Goal: Task Accomplishment & Management: Manage account settings

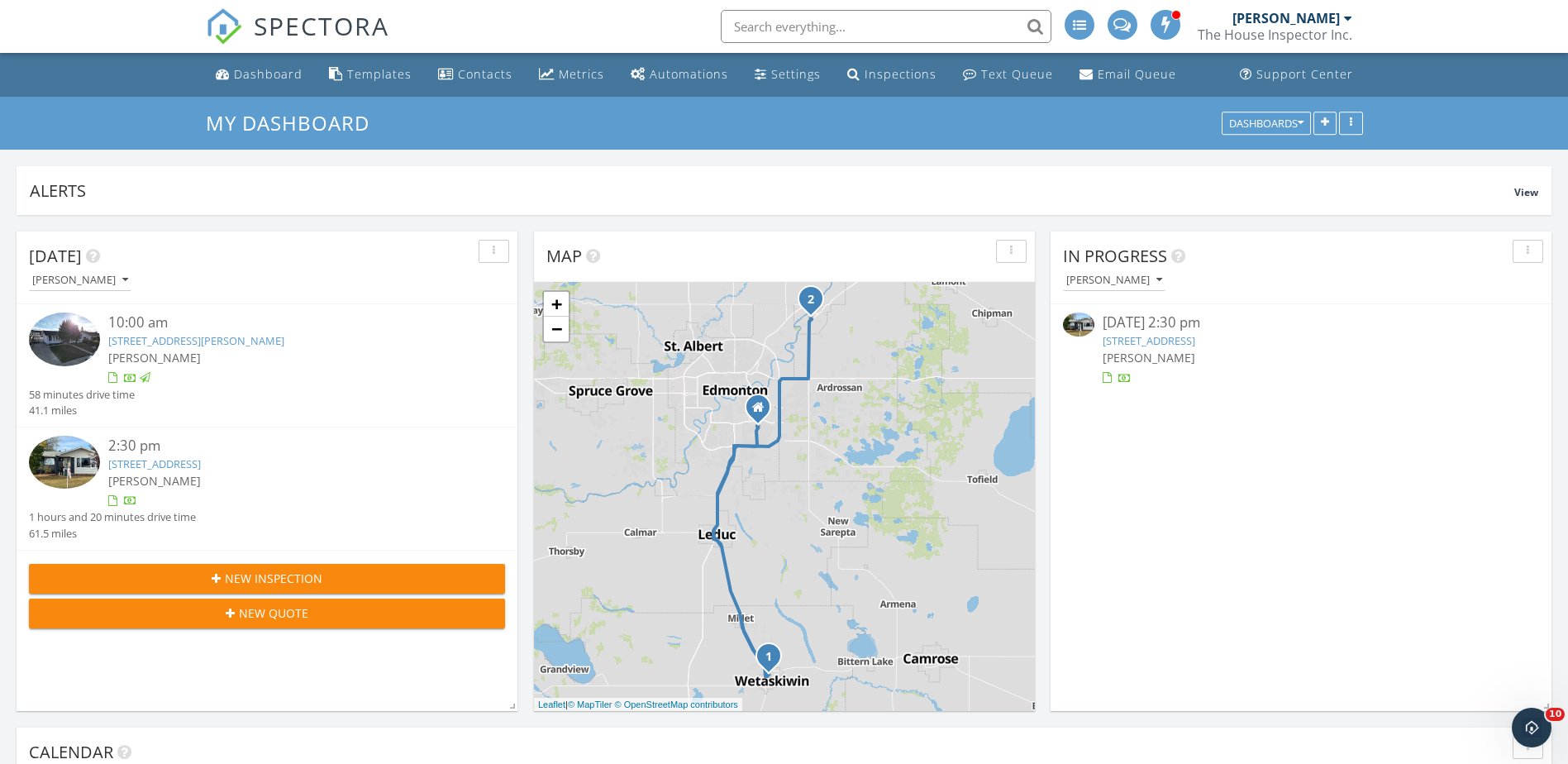
click at [201, 463] on link "8268 94 Ave, Fort Saskatchewan, AB T8L 2V2" at bounding box center [155, 464] width 93 height 15
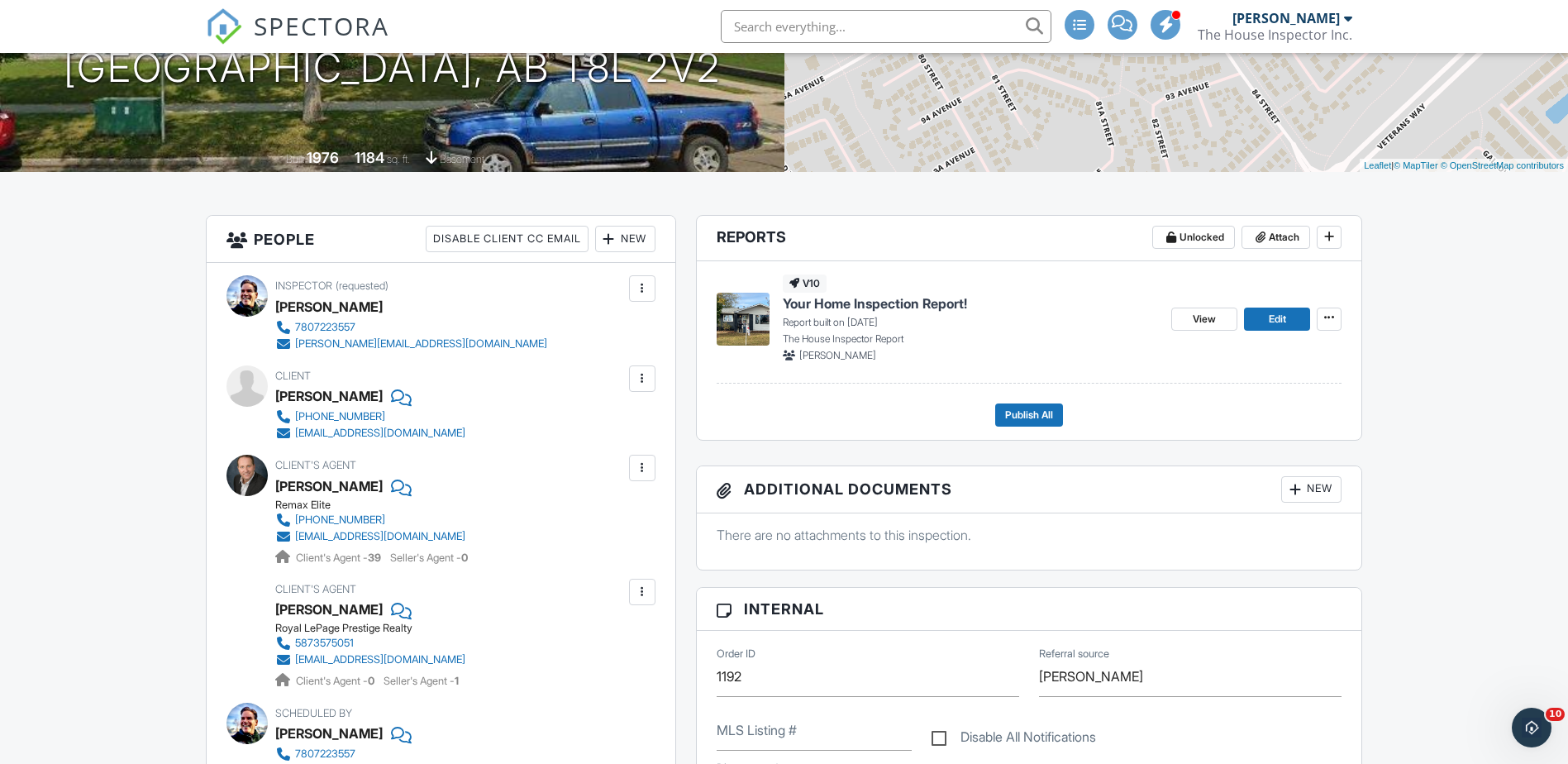
scroll to position [276, 0]
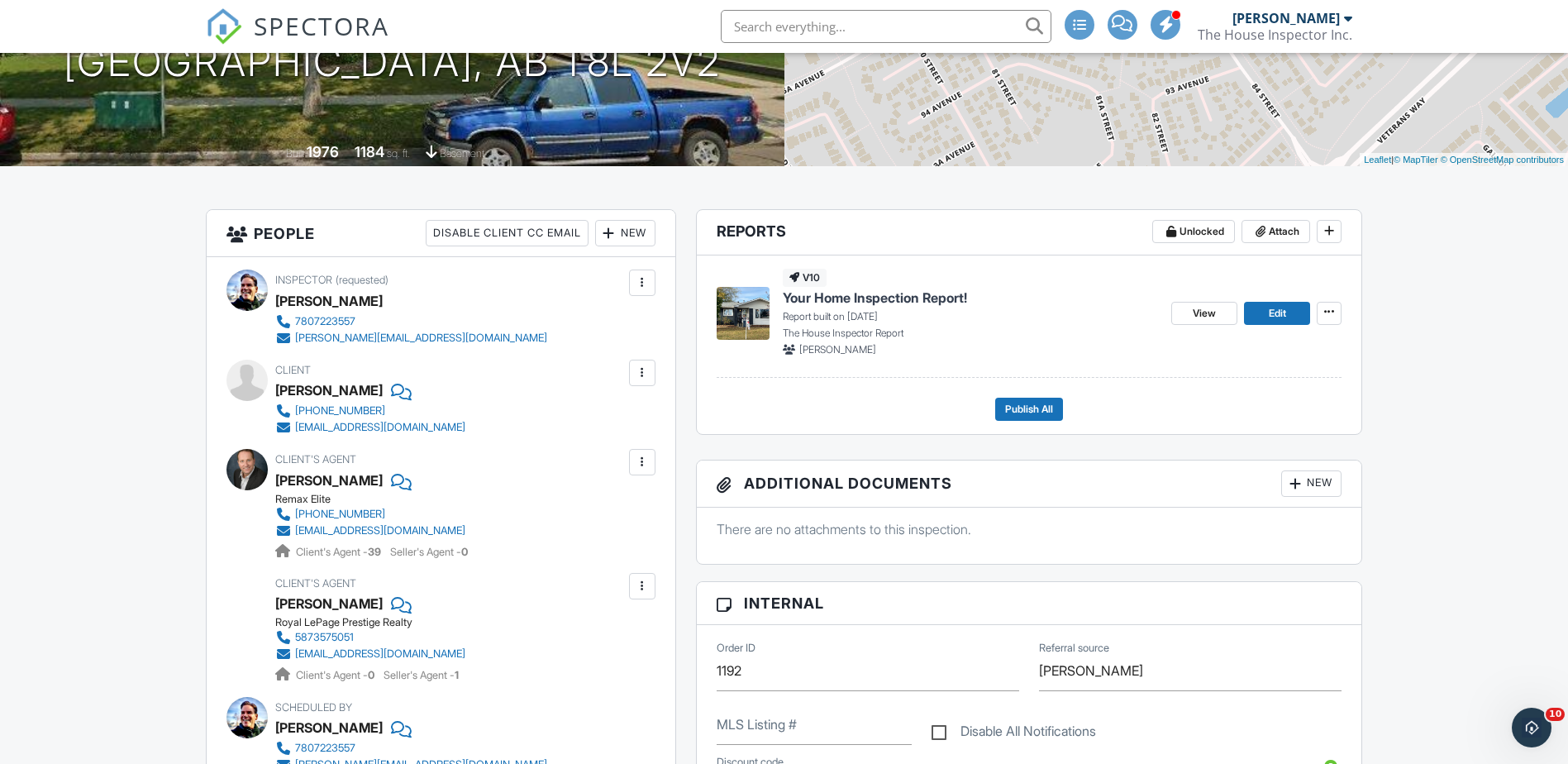
click at [637, 582] on div at bounding box center [643, 586] width 17 height 17
click at [643, 462] on div at bounding box center [643, 463] width 17 height 17
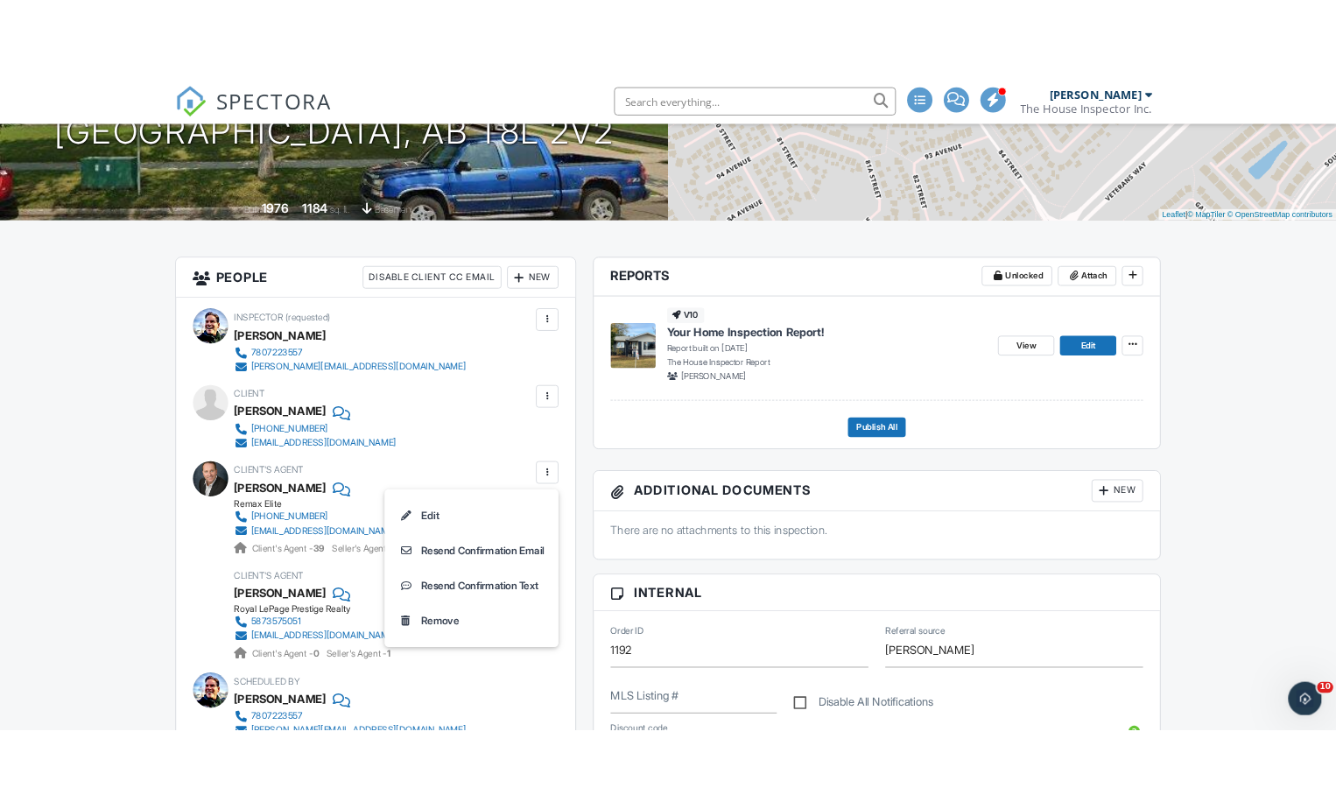
scroll to position [285, 0]
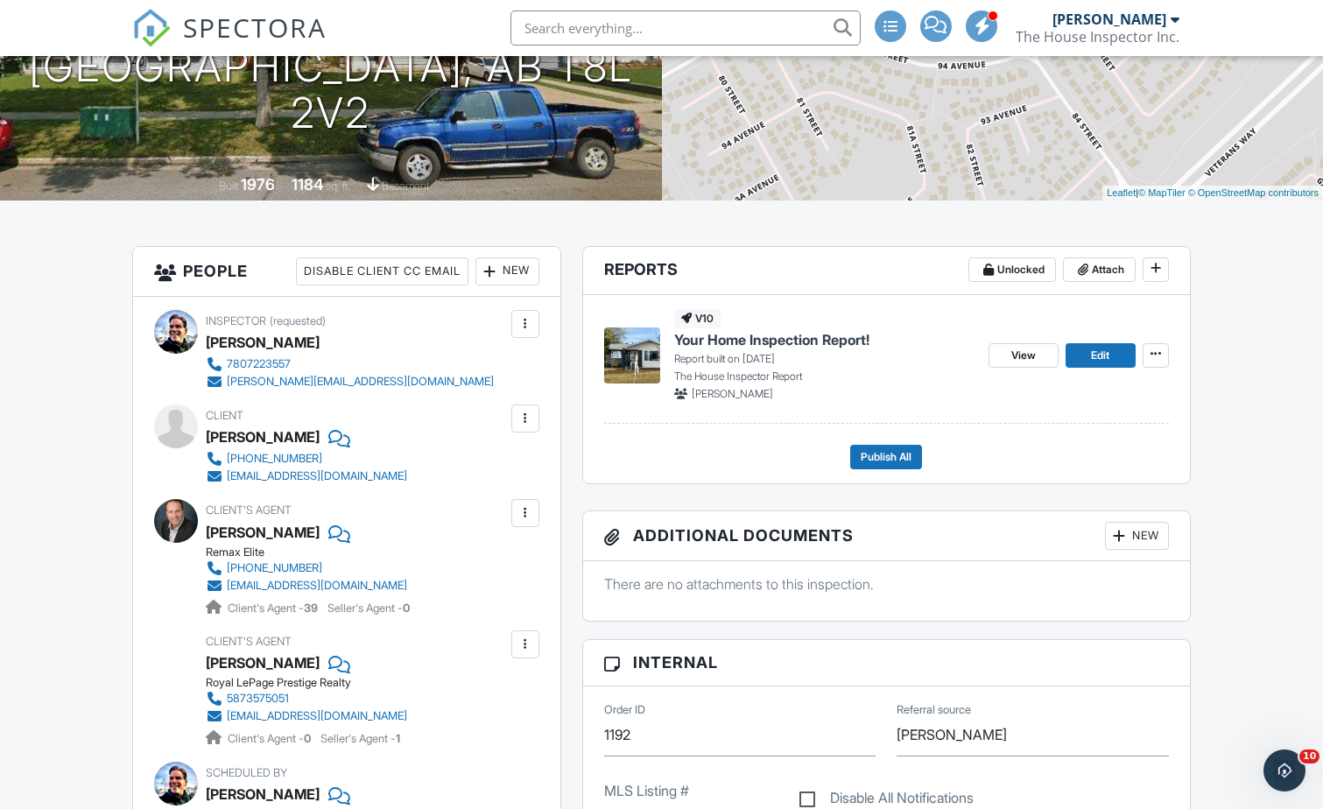
click at [517, 648] on div at bounding box center [526, 645] width 18 height 18
click at [489, 700] on li "Edit" at bounding box center [484, 698] width 89 height 44
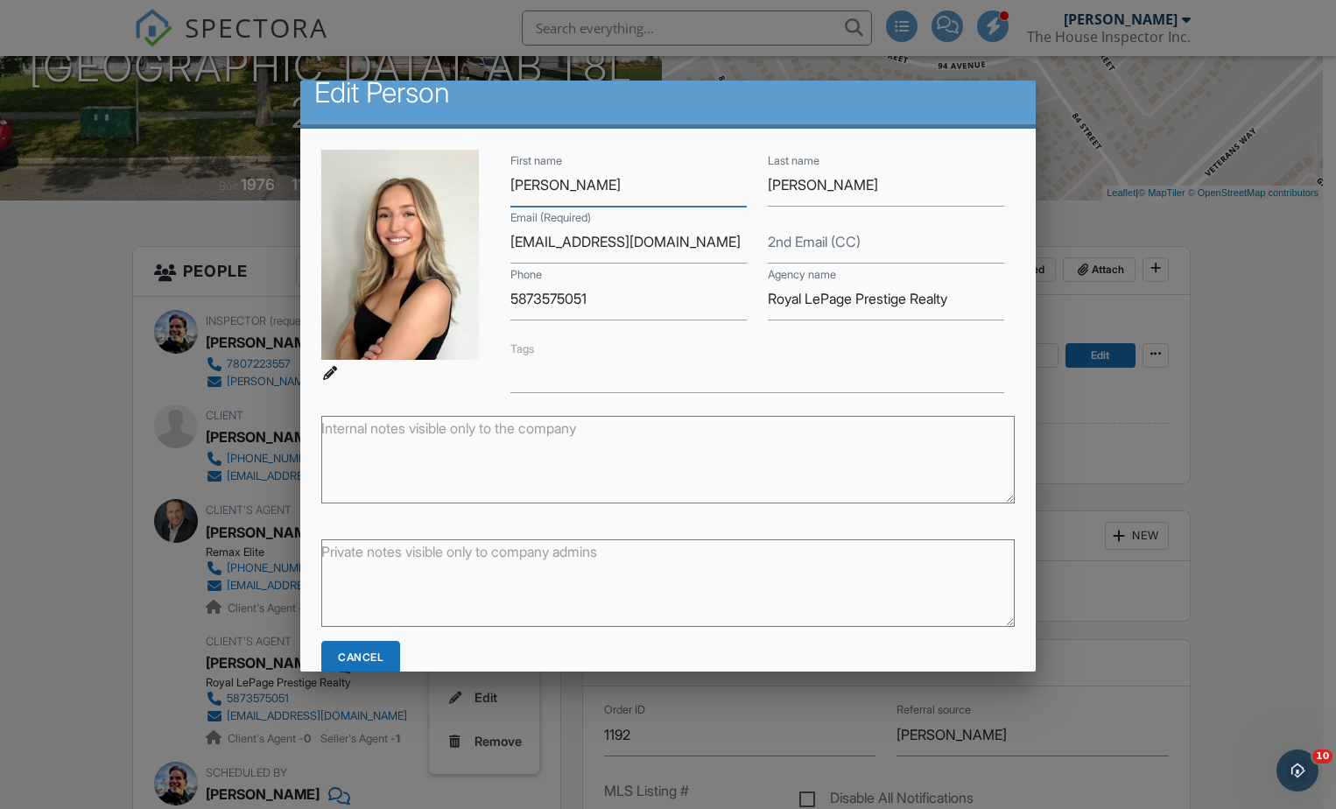
scroll to position [100, 0]
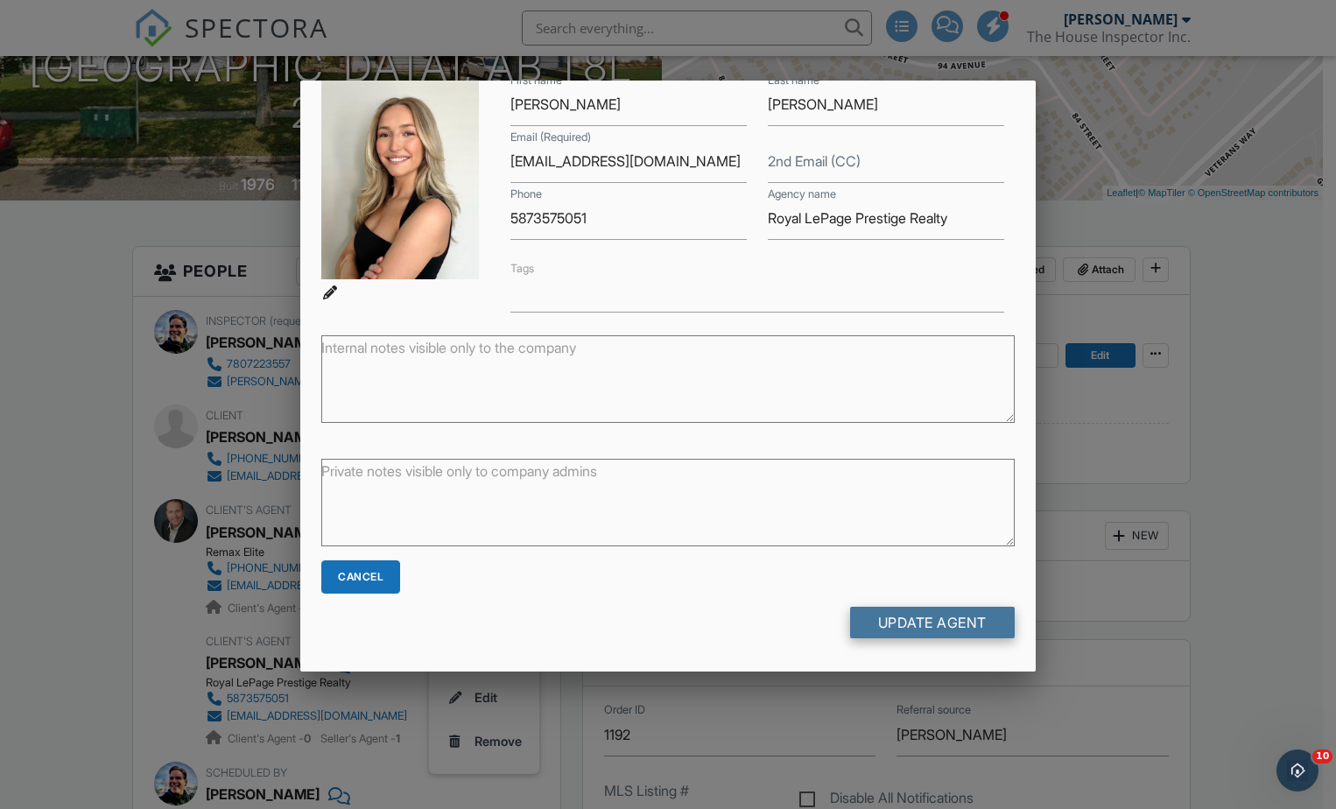
click at [903, 619] on input "Update Agent" at bounding box center [932, 623] width 165 height 32
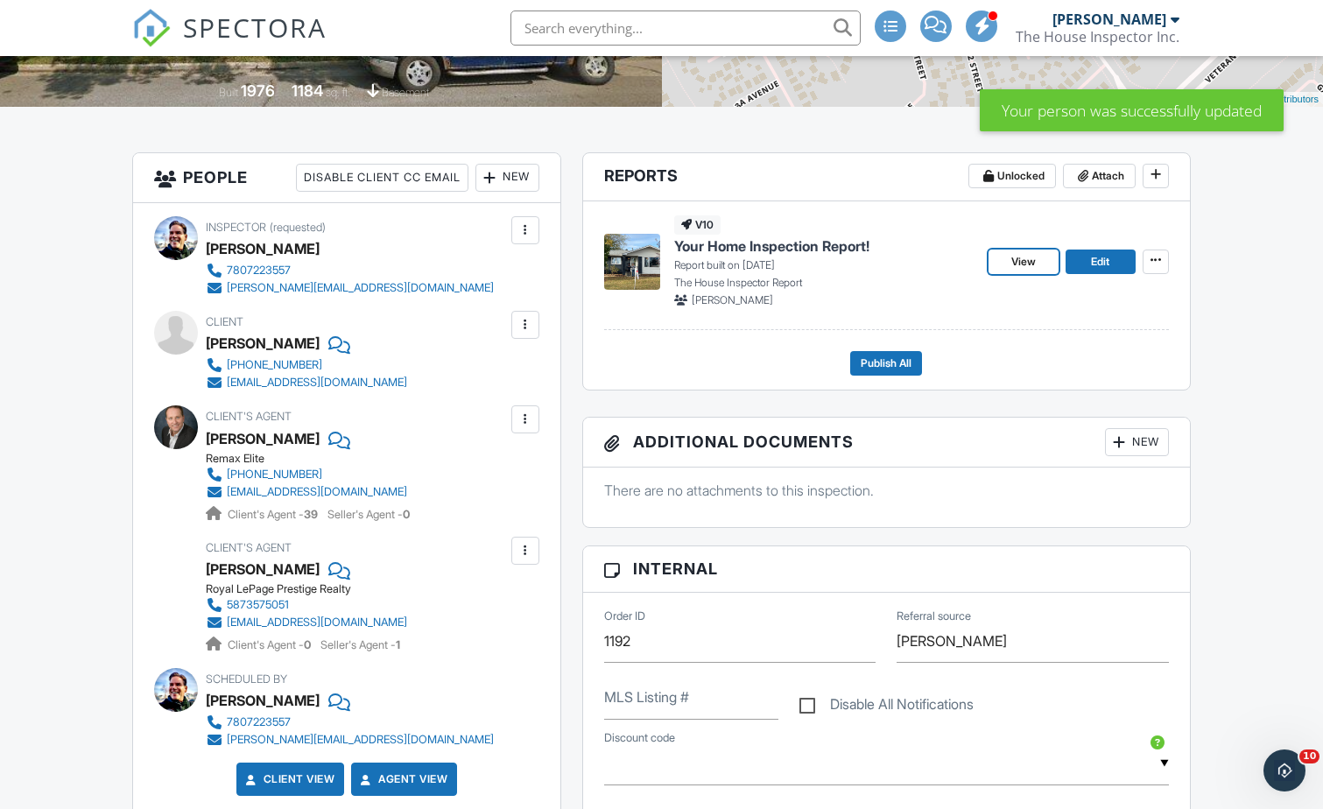
click at [1019, 260] on span "View" at bounding box center [1023, 262] width 25 height 18
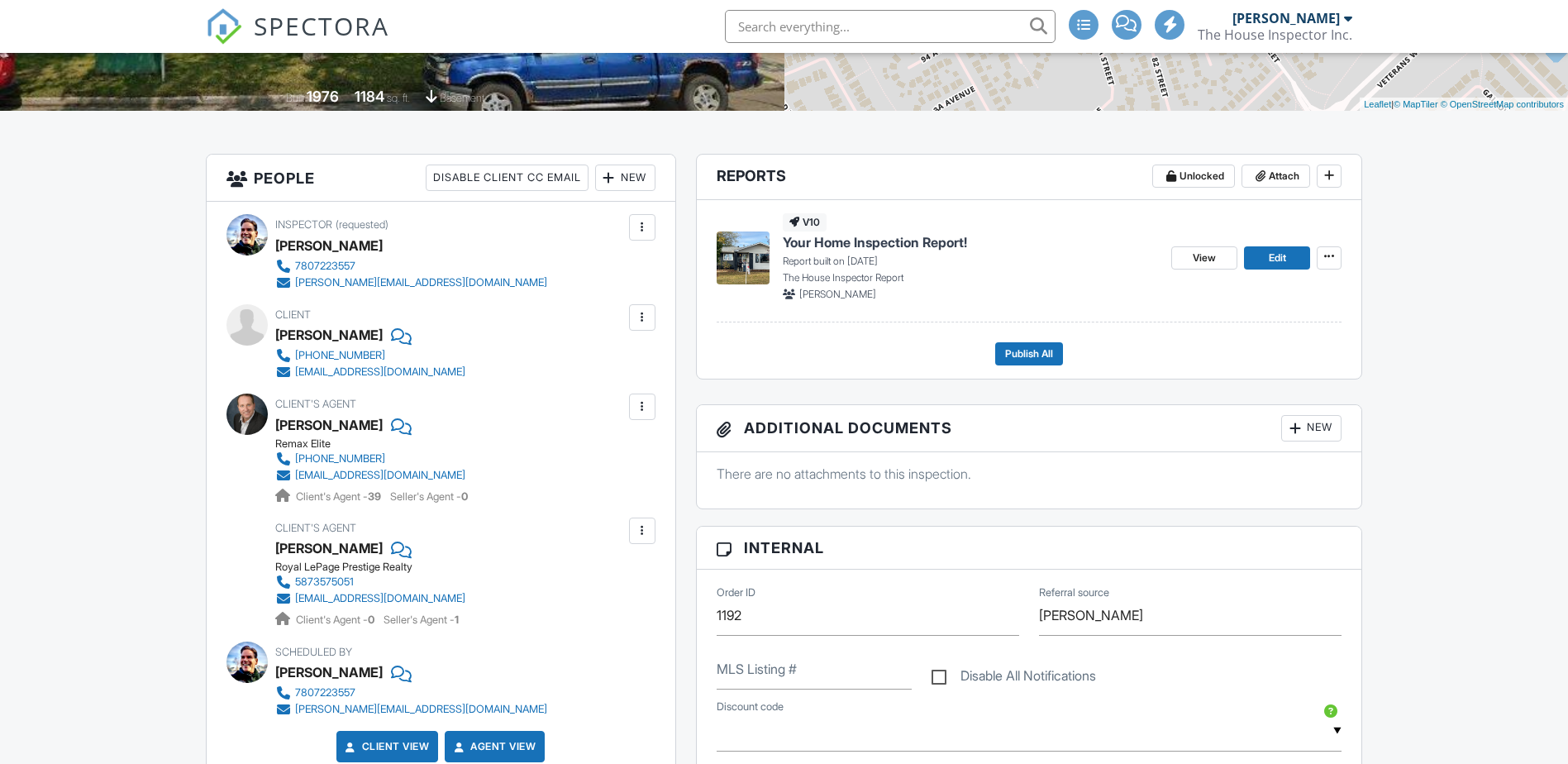
click at [645, 405] on div at bounding box center [643, 407] width 17 height 17
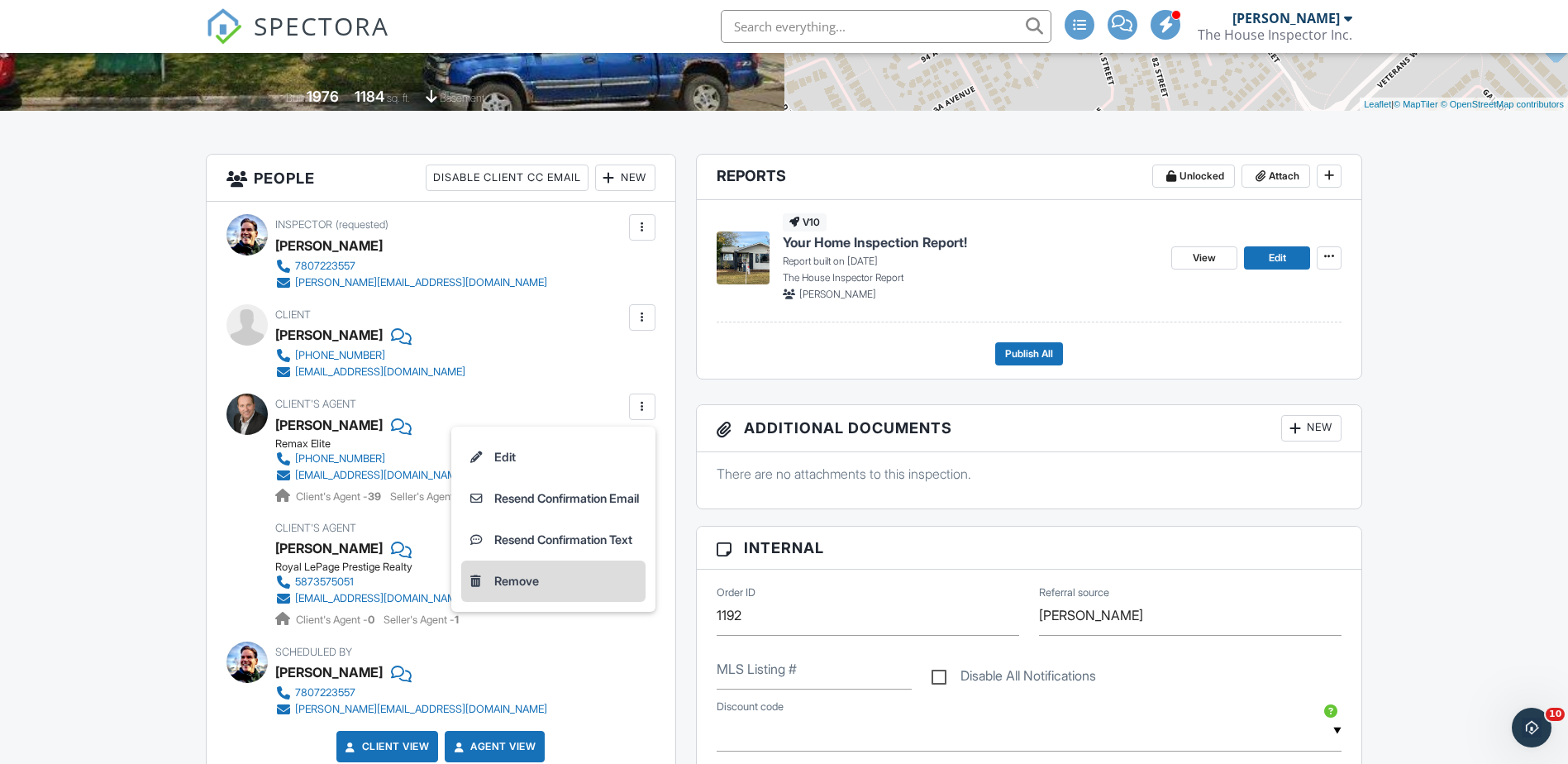
click at [509, 585] on li "Remove" at bounding box center [553, 582] width 184 height 42
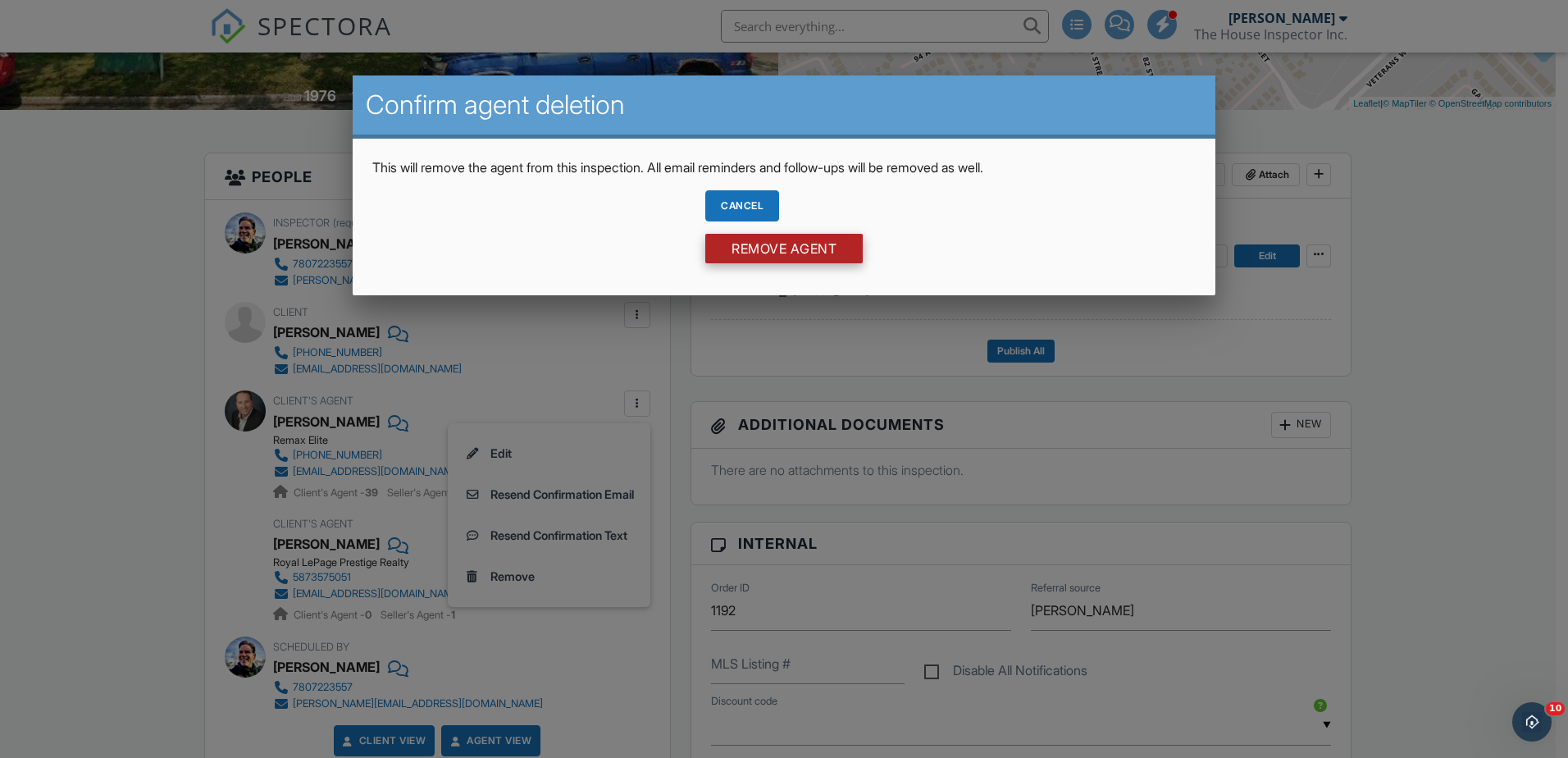
click at [737, 244] on input "Remove Agent" at bounding box center [784, 249] width 157 height 30
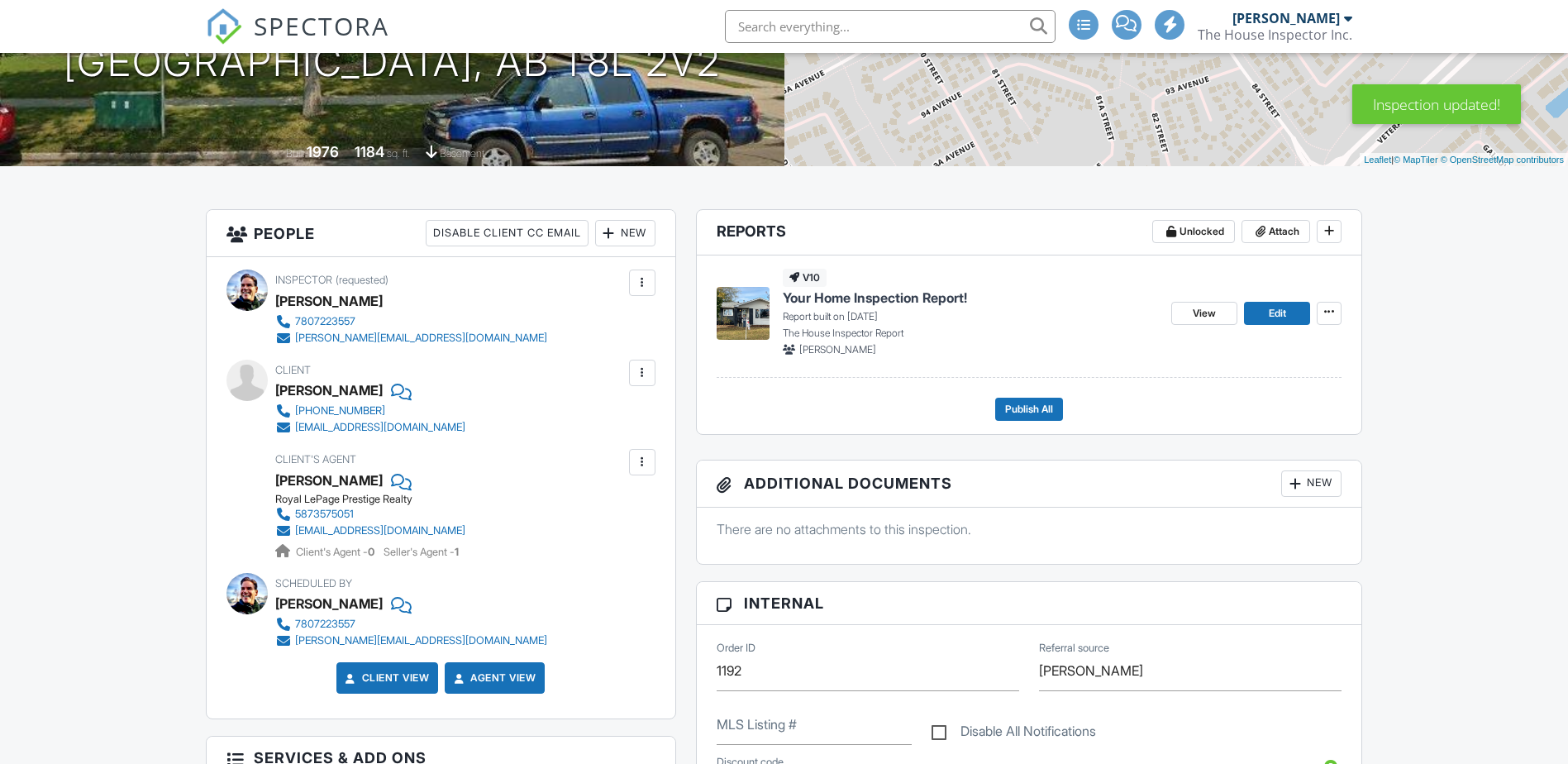
click at [641, 458] on div at bounding box center [643, 463] width 17 height 17
click at [597, 515] on li "Edit" at bounding box center [603, 513] width 84 height 42
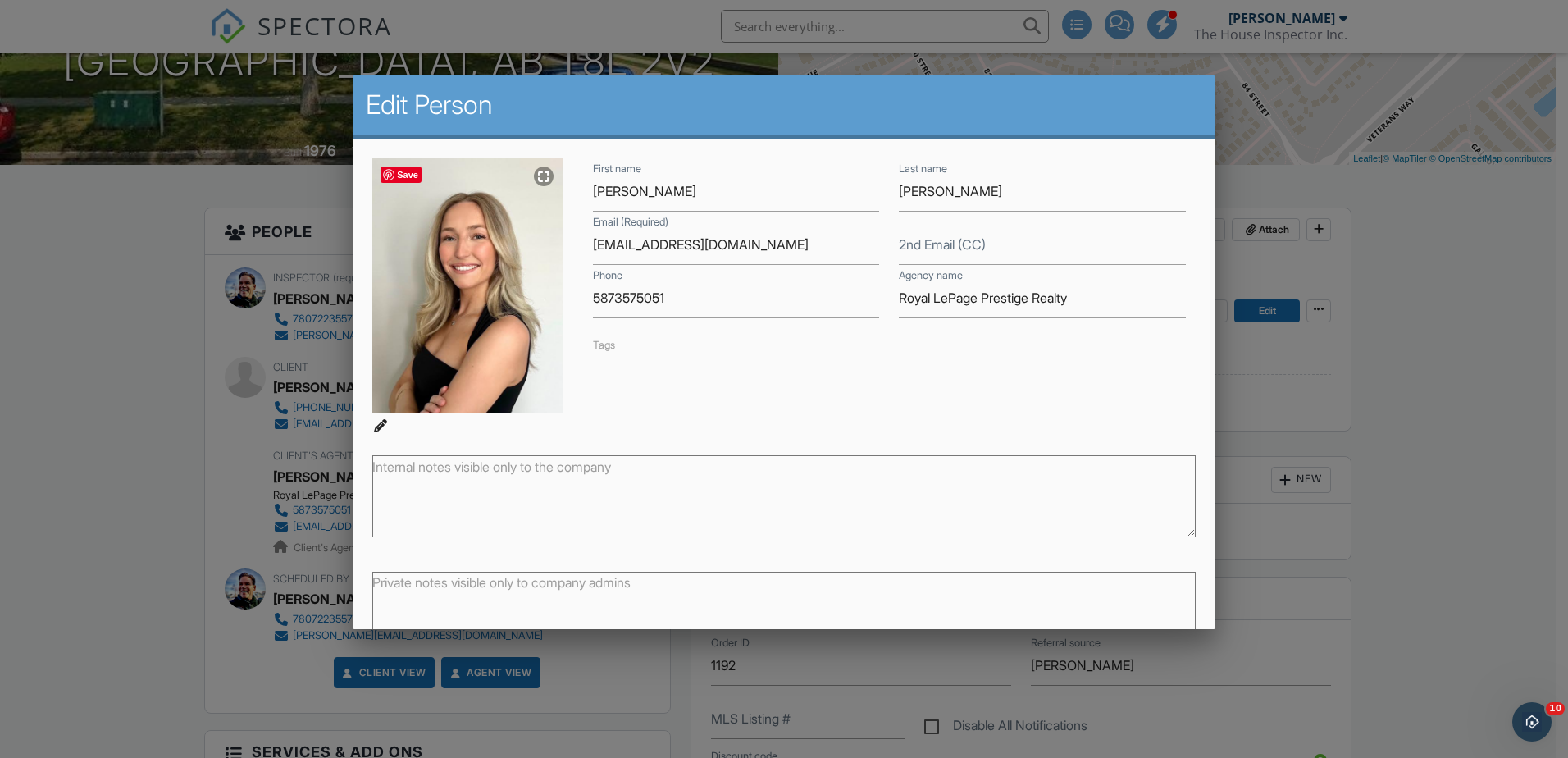
click at [503, 299] on img at bounding box center [468, 285] width 191 height 254
type input "C:\fakepath\Lili Verhagen.jpg"
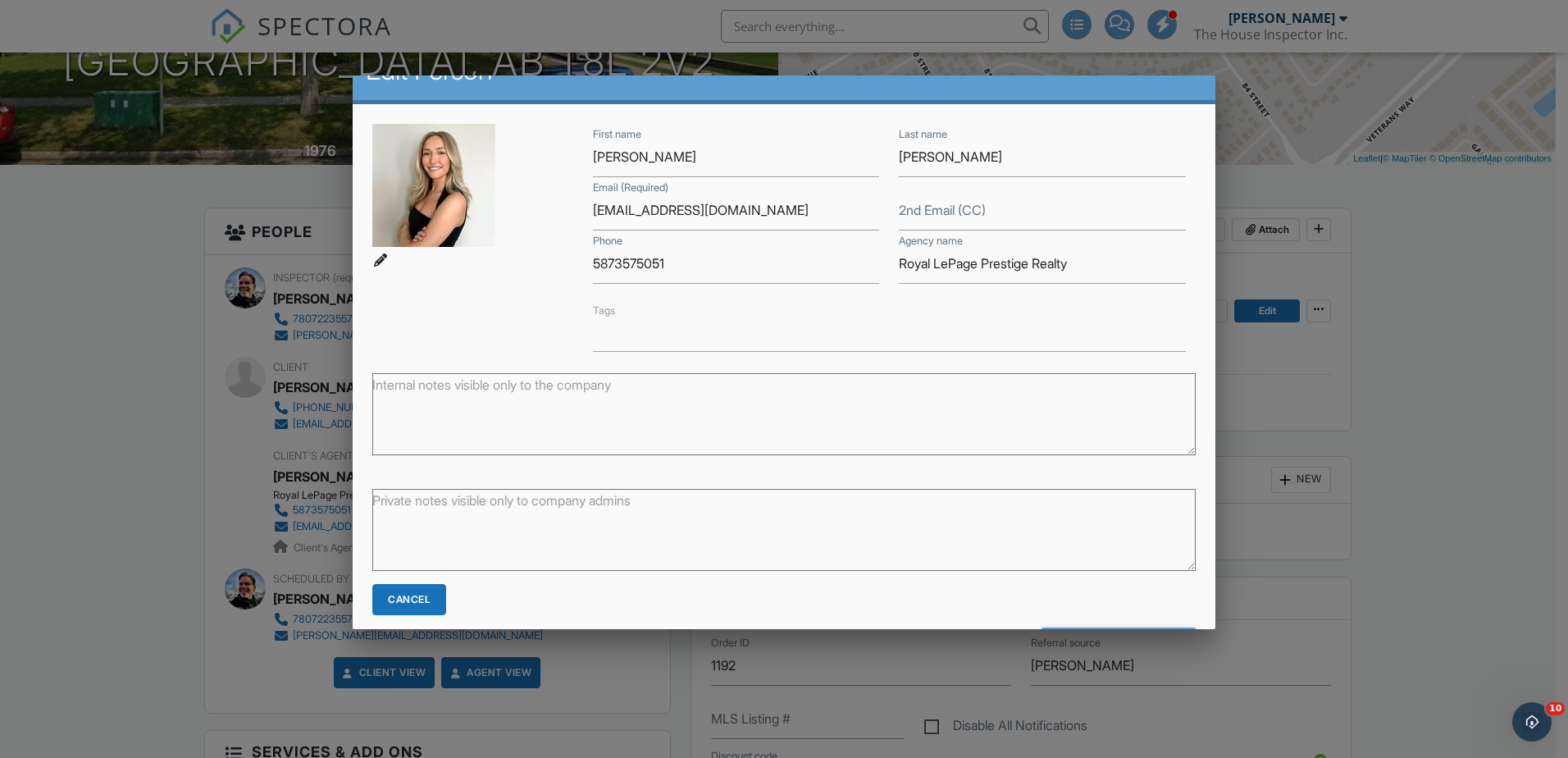
scroll to position [94, 0]
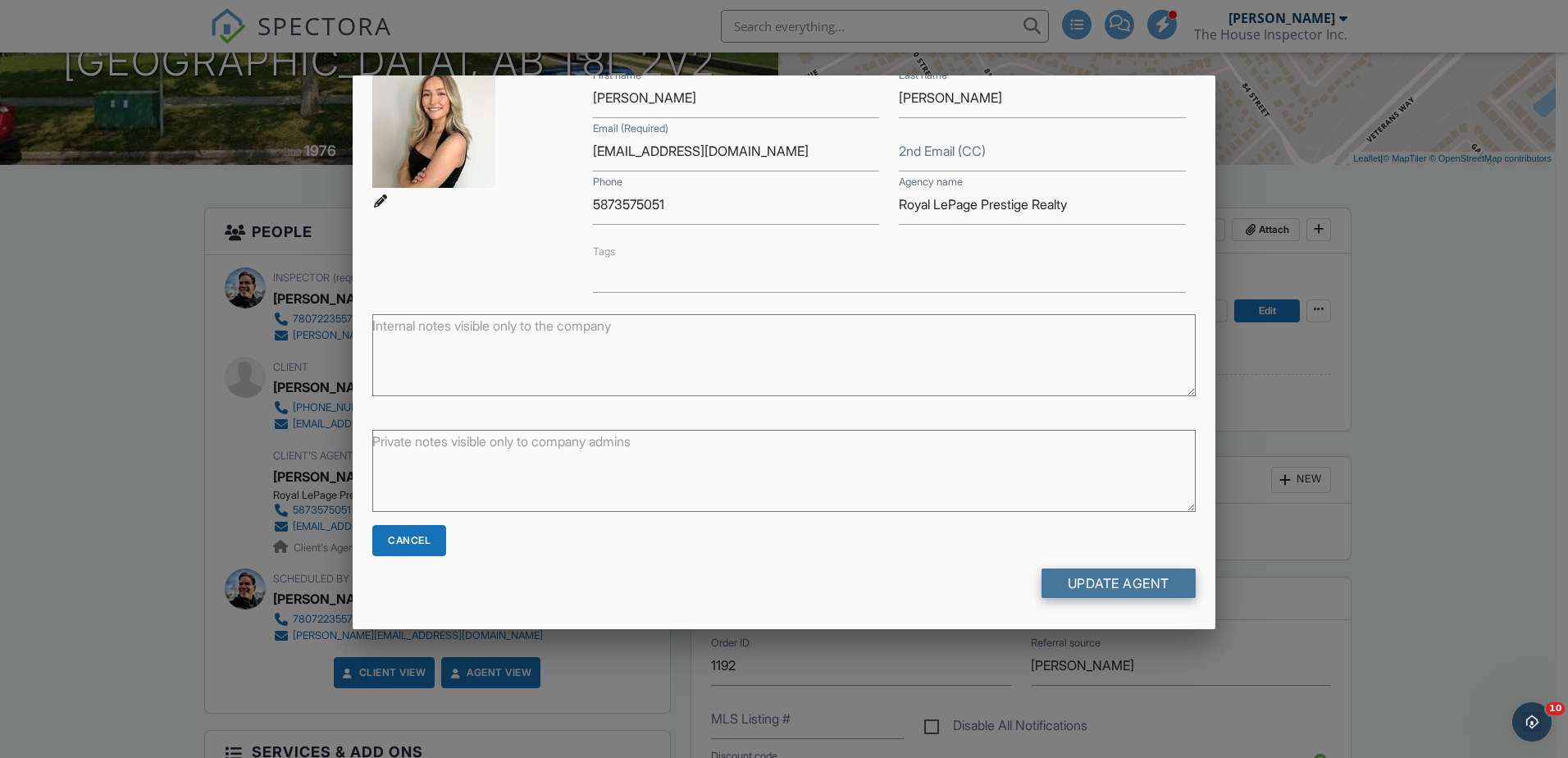
click at [1121, 581] on input "Update Agent" at bounding box center [1118, 584] width 155 height 30
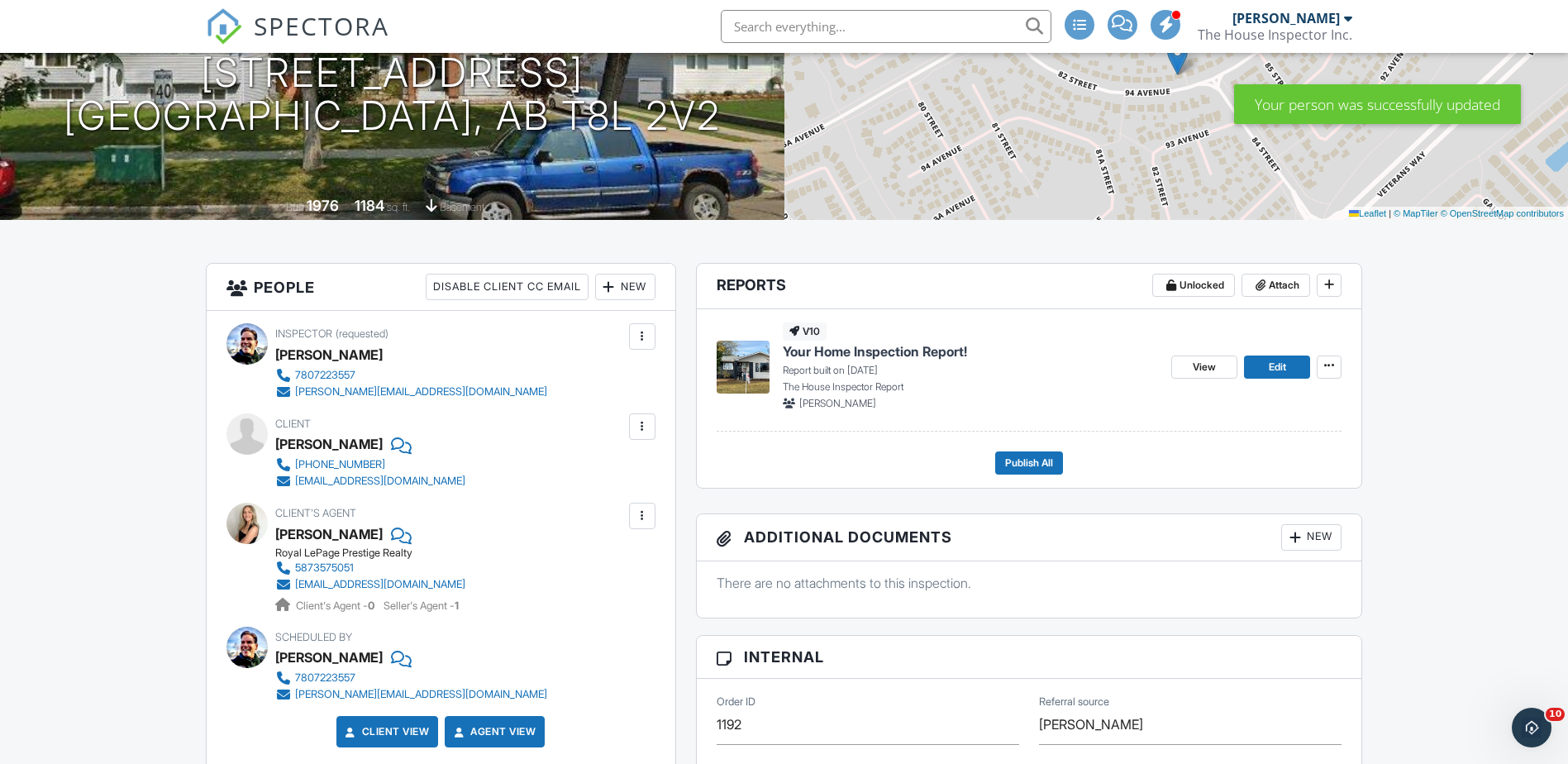
scroll to position [221, 0]
click at [1199, 363] on span "View" at bounding box center [1204, 368] width 24 height 17
